Goal: Find specific page/section: Find specific page/section

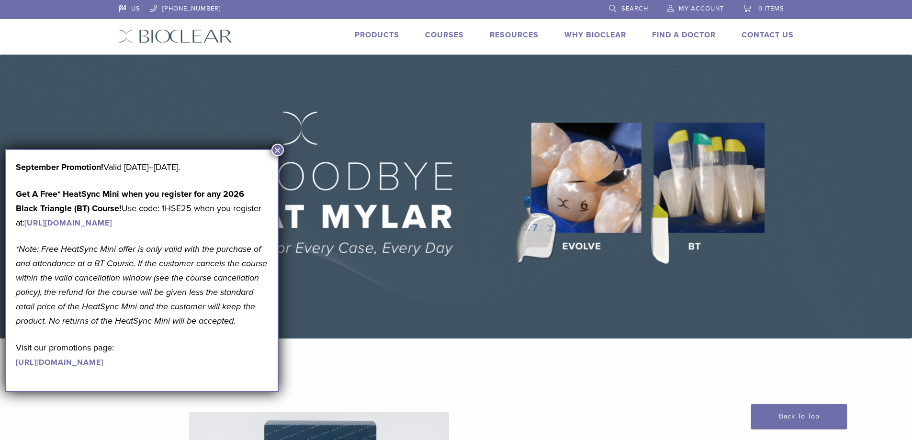
click at [279, 146] on button "×" at bounding box center [277, 150] width 12 height 12
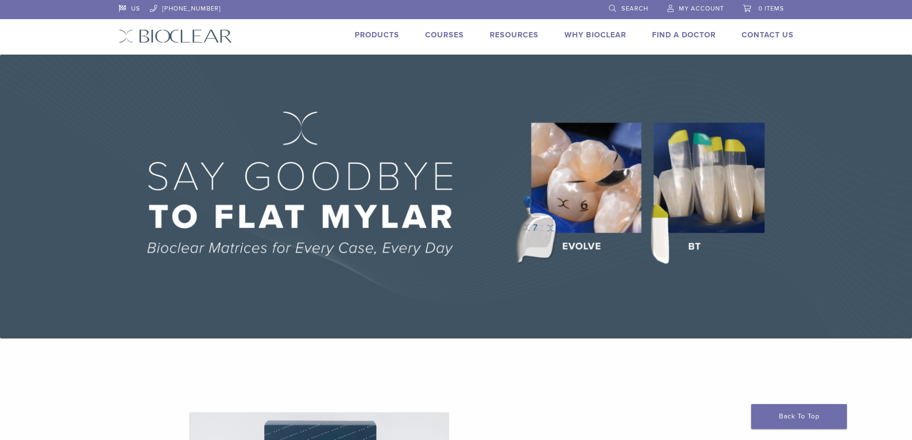
click at [396, 32] on link "Products" at bounding box center [377, 35] width 45 height 10
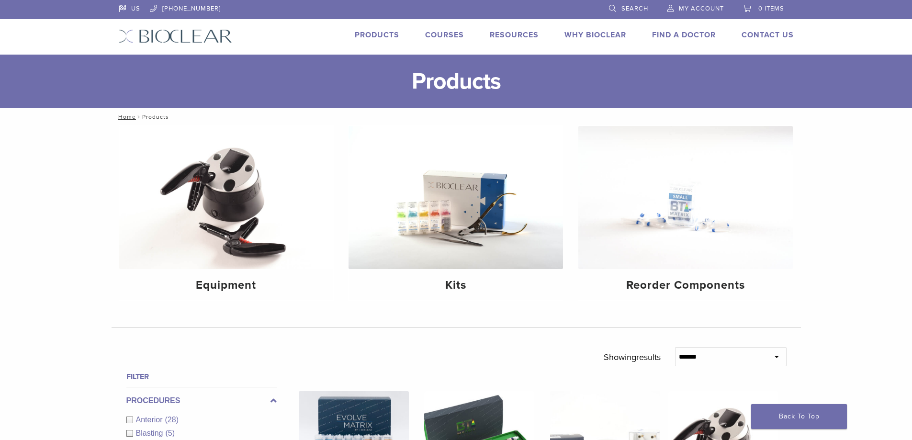
click at [689, 34] on link "Find A Doctor" at bounding box center [684, 35] width 64 height 10
click at [687, 36] on link "Find A Doctor" at bounding box center [684, 35] width 64 height 10
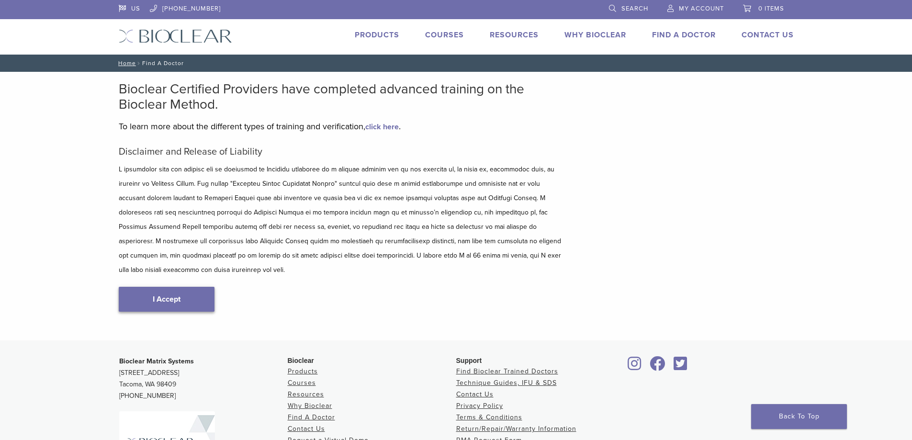
click at [163, 290] on link "I Accept" at bounding box center [167, 299] width 96 height 25
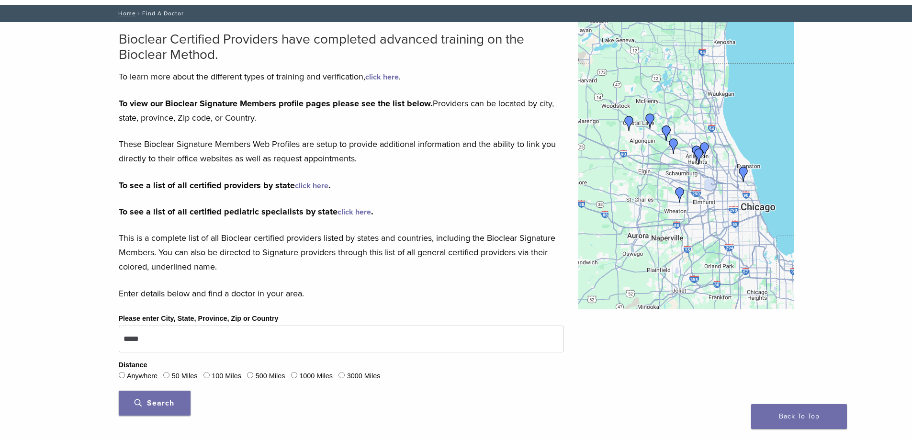
scroll to position [96, 0]
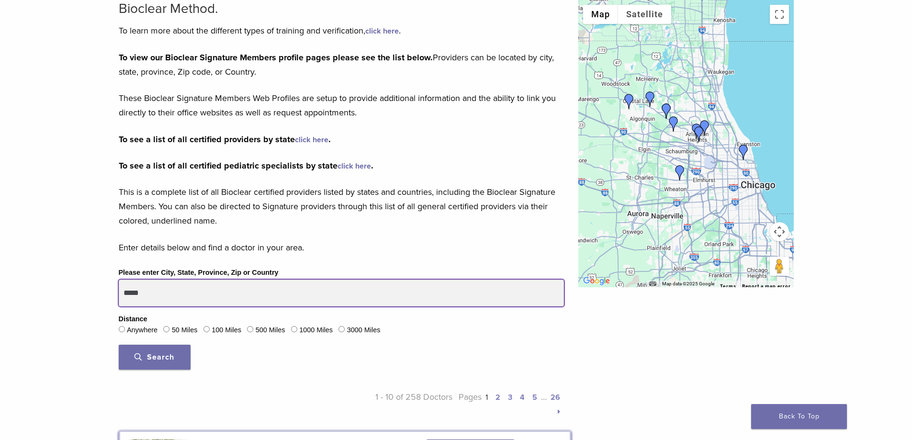
drag, startPoint x: 158, startPoint y: 294, endPoint x: 94, endPoint y: 293, distance: 64.2
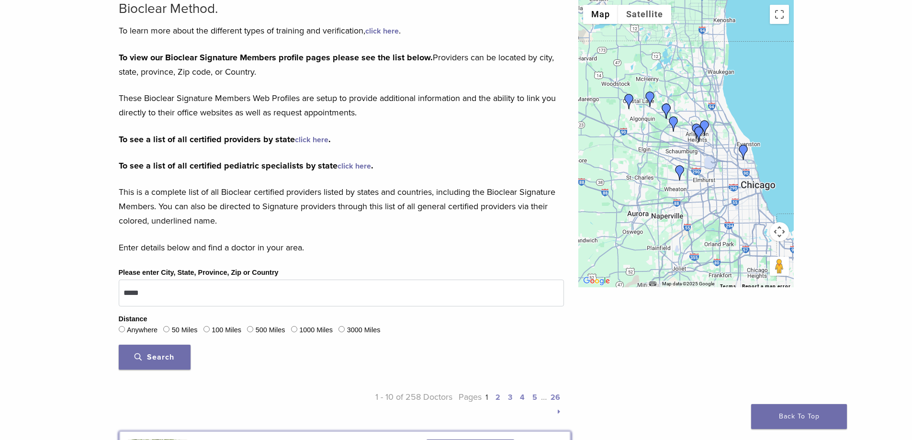
click at [159, 358] on span "Search" at bounding box center [155, 357] width 40 height 10
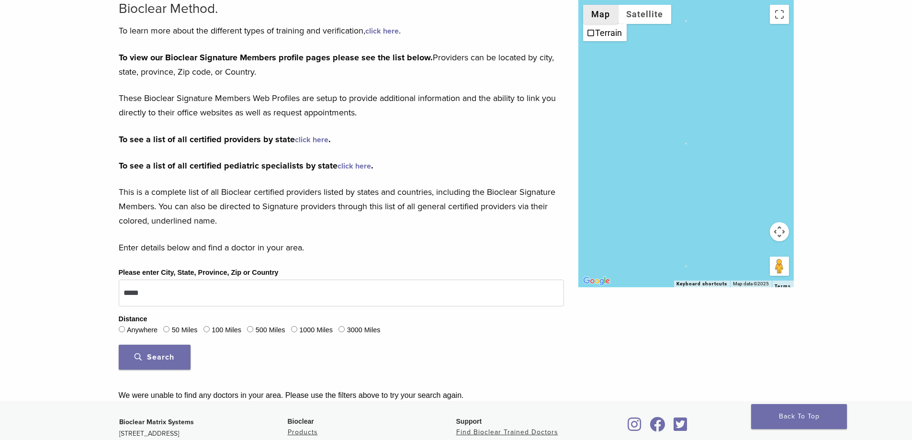
click at [603, 17] on button "Map" at bounding box center [600, 14] width 35 height 19
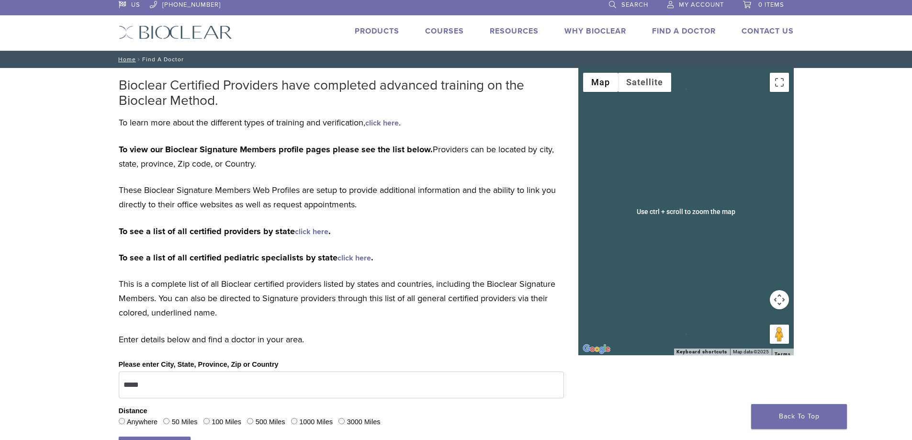
scroll to position [0, 0]
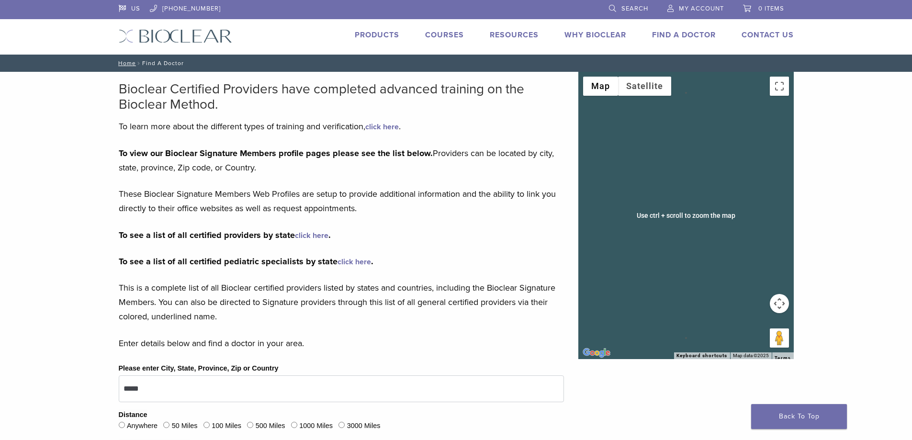
click at [771, 270] on div at bounding box center [685, 215] width 215 height 287
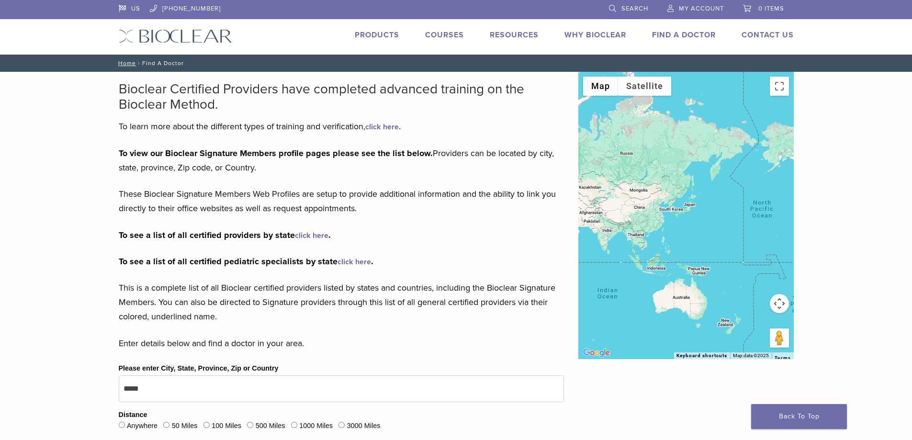
drag, startPoint x: 676, startPoint y: 210, endPoint x: 602, endPoint y: 219, distance: 75.2
click at [602, 219] on div at bounding box center [685, 215] width 215 height 287
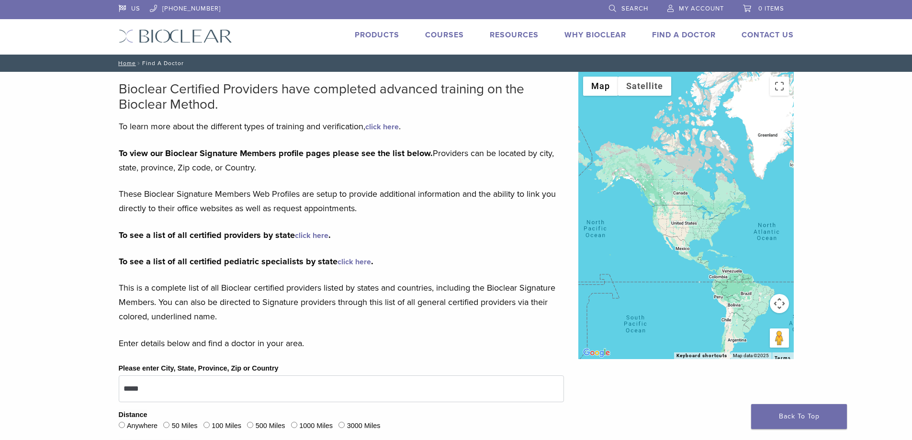
drag, startPoint x: 724, startPoint y: 241, endPoint x: 692, endPoint y: 265, distance: 39.4
click at [692, 265] on div at bounding box center [685, 215] width 215 height 287
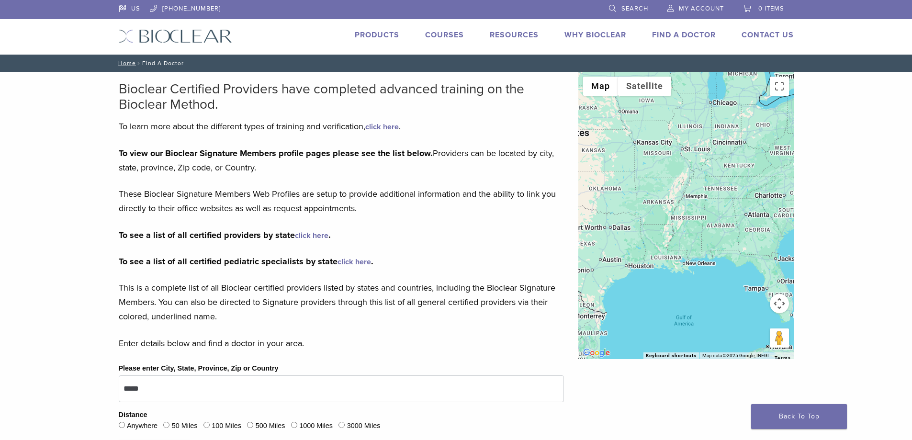
drag, startPoint x: 689, startPoint y: 188, endPoint x: 685, endPoint y: 358, distance: 170.5
click at [692, 357] on div "Use ctrl + scroll to zoom the map Map Terrain Satellite Labels Keyboard shortcu…" at bounding box center [685, 215] width 215 height 287
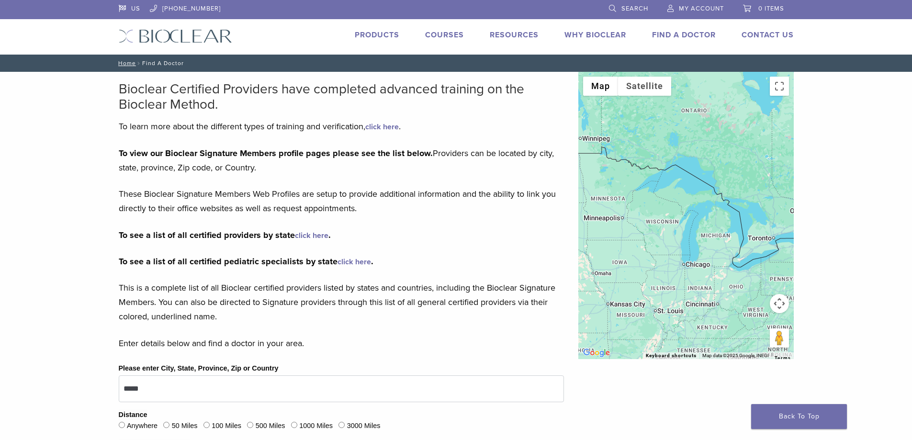
drag, startPoint x: 689, startPoint y: 208, endPoint x: 648, endPoint y: 332, distance: 130.8
click at [648, 332] on div at bounding box center [685, 215] width 215 height 287
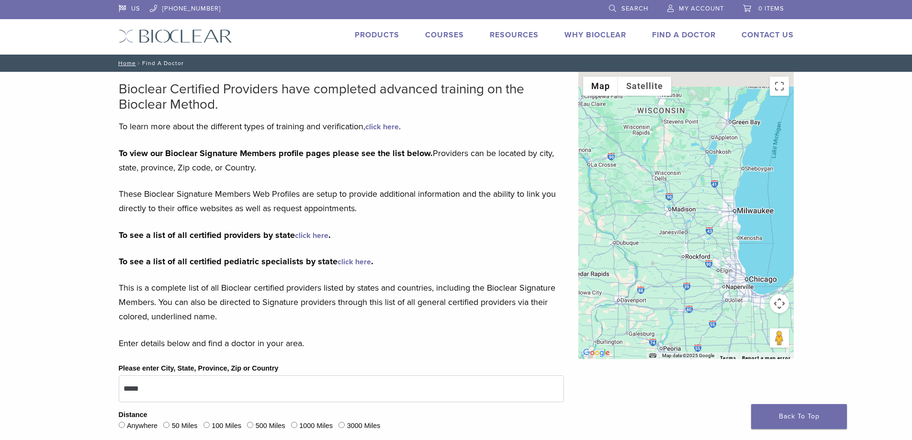
drag, startPoint x: 663, startPoint y: 177, endPoint x: 687, endPoint y: 351, distance: 176.0
click at [686, 341] on div at bounding box center [685, 215] width 215 height 287
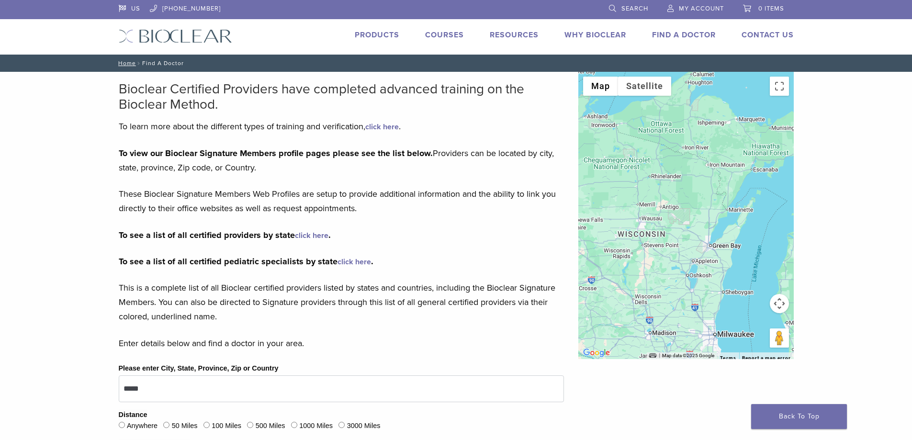
drag, startPoint x: 685, startPoint y: 251, endPoint x: 659, endPoint y: 344, distance: 96.4
click at [659, 344] on div at bounding box center [685, 215] width 215 height 287
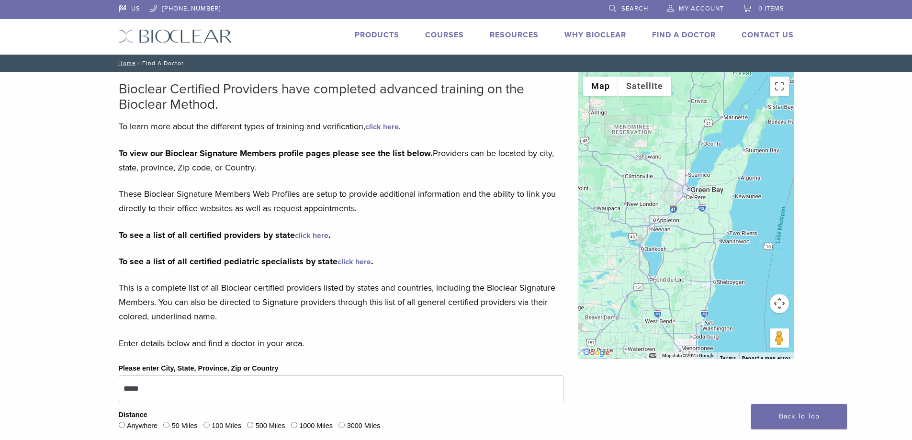
drag, startPoint x: 687, startPoint y: 263, endPoint x: 606, endPoint y: 296, distance: 87.4
click at [607, 296] on div at bounding box center [685, 215] width 215 height 287
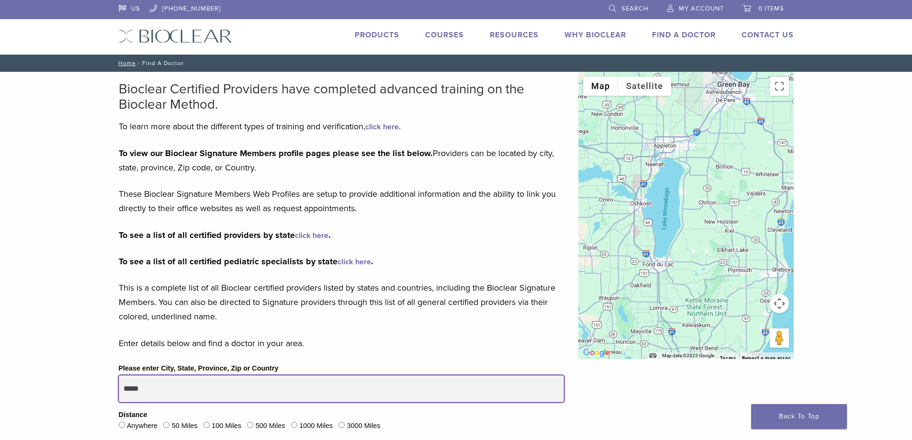
drag, startPoint x: 169, startPoint y: 390, endPoint x: 87, endPoint y: 395, distance: 81.6
click at [88, 396] on div "Bioclear Certified Providers have completed advanced training on the Bioclear M…" at bounding box center [456, 284] width 912 height 425
click at [169, 388] on input "**********" at bounding box center [341, 388] width 445 height 27
drag, startPoint x: 174, startPoint y: 388, endPoint x: 155, endPoint y: 391, distance: 19.9
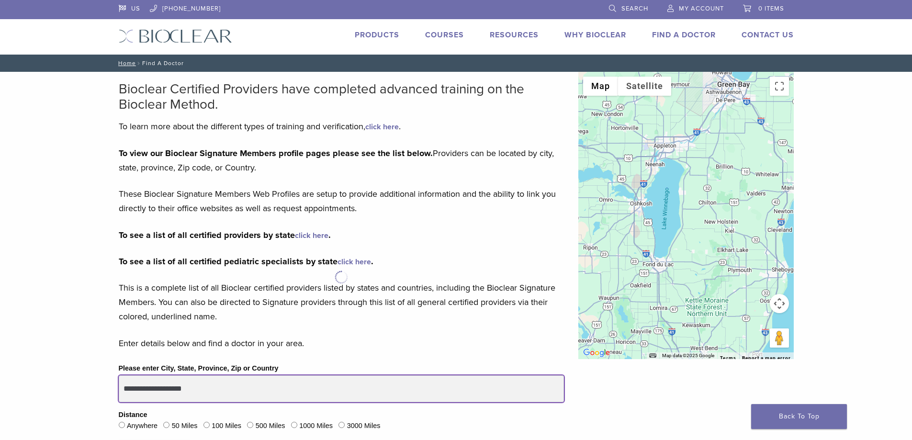
click at [155, 391] on input "**********" at bounding box center [341, 388] width 445 height 27
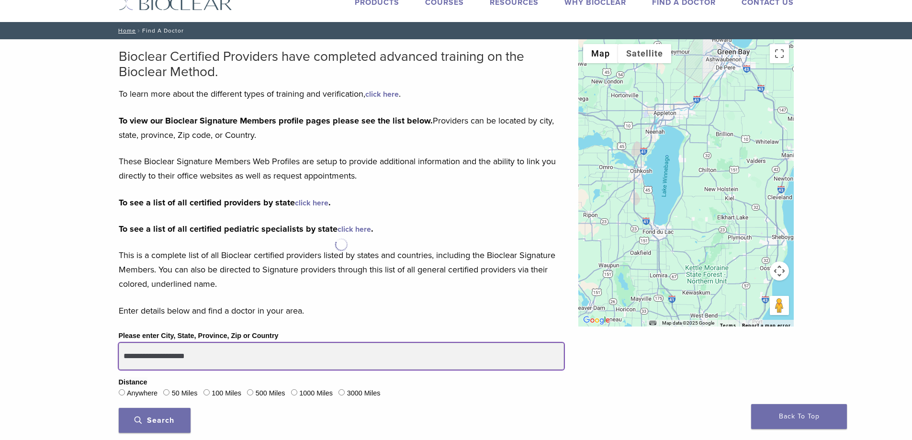
scroll to position [96, 0]
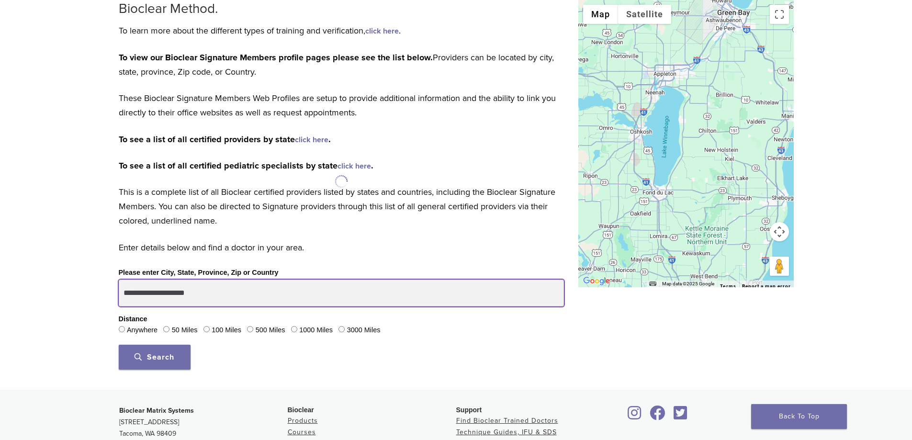
drag, startPoint x: 205, startPoint y: 292, endPoint x: 177, endPoint y: 299, distance: 29.0
click at [177, 299] on input "**********" at bounding box center [341, 293] width 445 height 27
type input "**********"
click at [119, 345] on button "Search" at bounding box center [155, 357] width 72 height 25
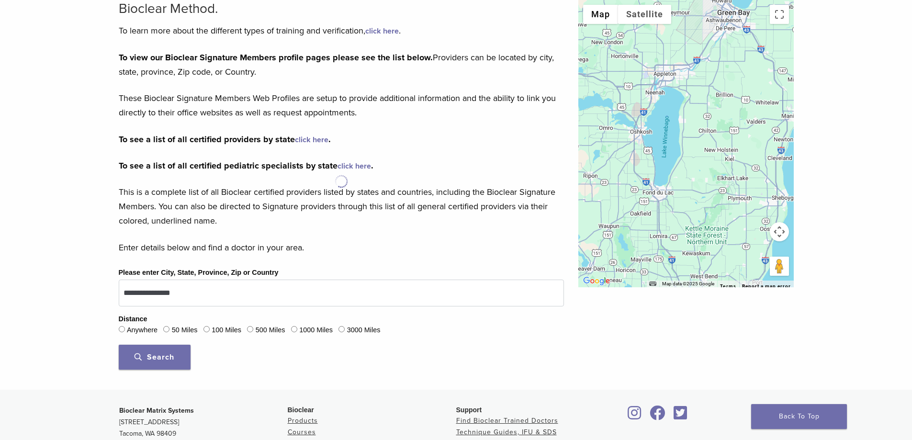
click at [308, 141] on link "click here" at bounding box center [312, 140] width 34 height 10
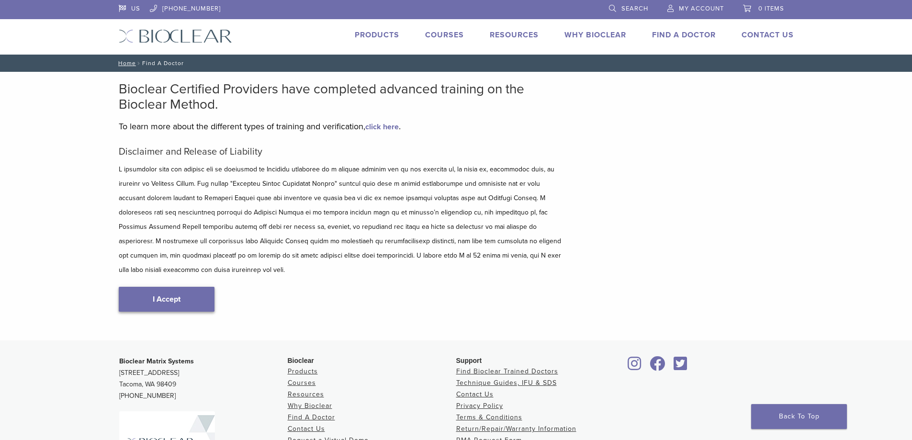
click at [193, 287] on link "I Accept" at bounding box center [167, 299] width 96 height 25
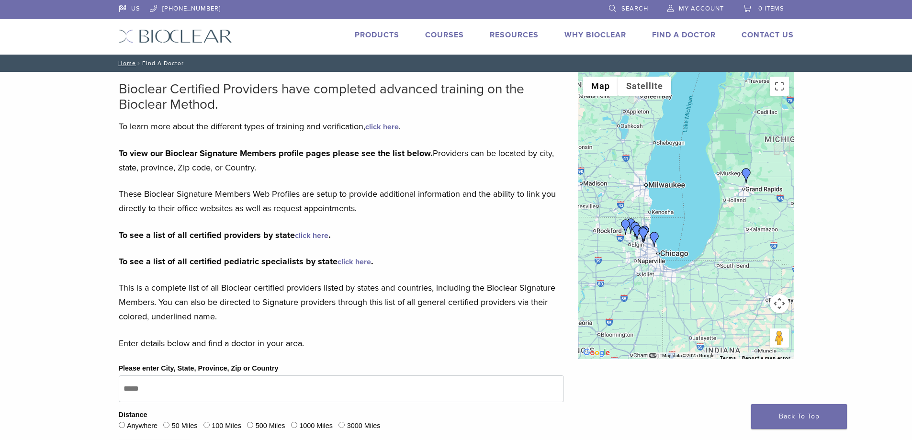
click at [308, 235] on link "click here" at bounding box center [312, 236] width 34 height 10
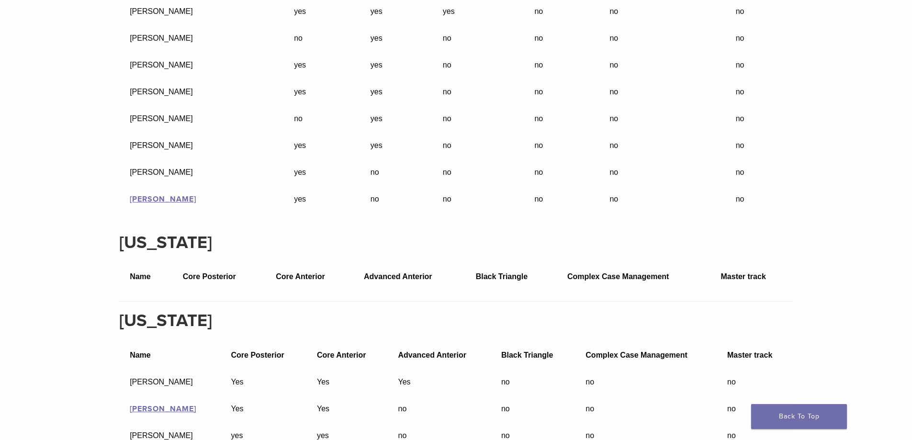
scroll to position [21762, 0]
